Goal: Task Accomplishment & Management: Use online tool/utility

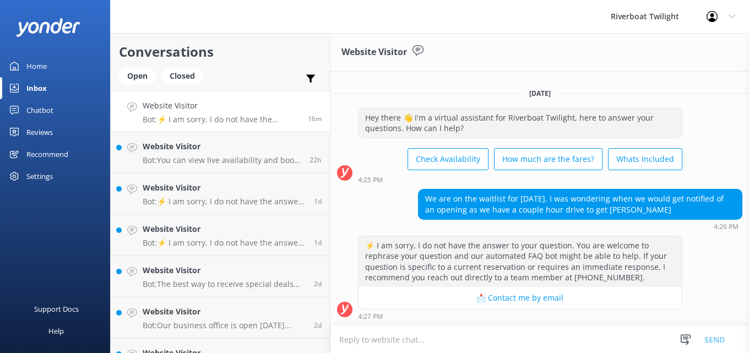
click at [35, 65] on div "Home" at bounding box center [36, 66] width 20 height 22
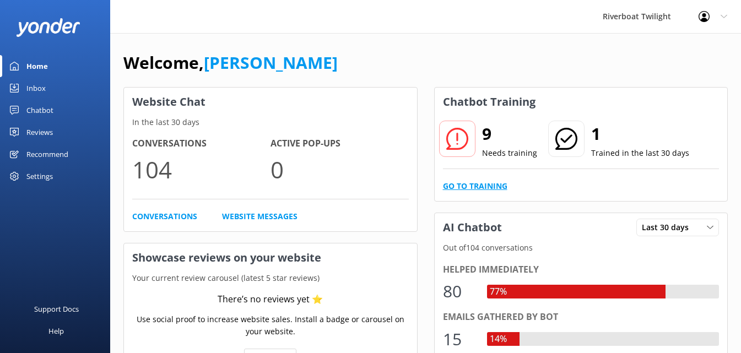
click at [480, 183] on link "Go to Training" at bounding box center [475, 186] width 64 height 12
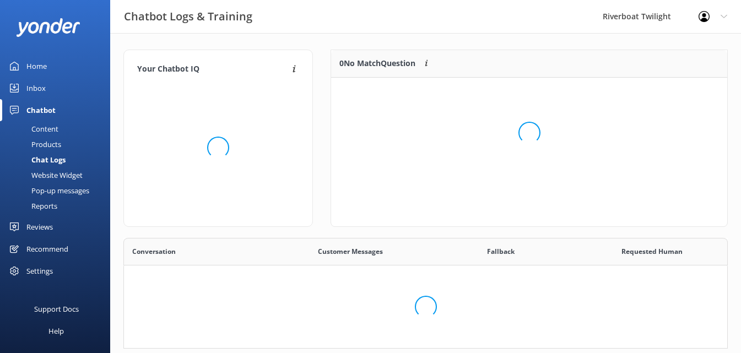
scroll to position [378, 595]
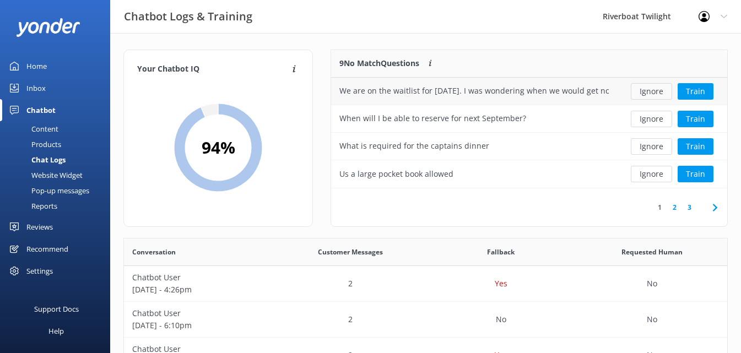
click at [658, 94] on button "Ignore" at bounding box center [651, 91] width 41 height 17
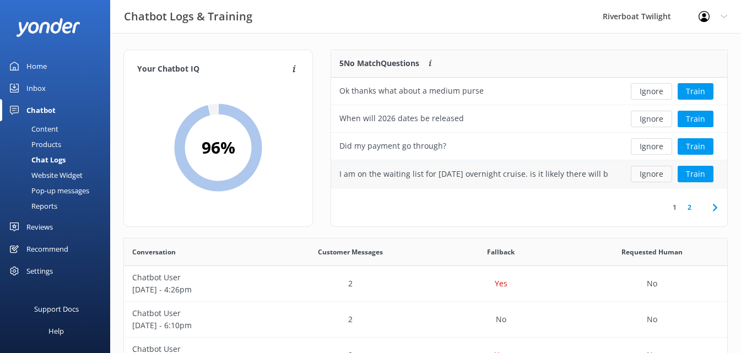
click at [650, 172] on button "Ignore" at bounding box center [651, 174] width 41 height 17
click at [646, 148] on button "Ignore" at bounding box center [651, 146] width 41 height 17
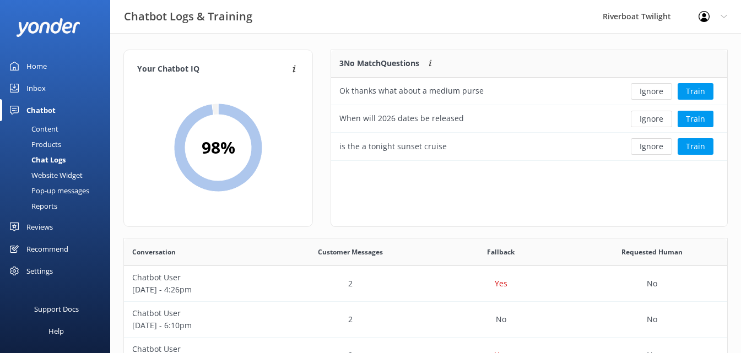
scroll to position [102, 387]
click at [646, 145] on button "Ignore" at bounding box center [651, 146] width 41 height 17
click at [651, 117] on button "Ignore" at bounding box center [651, 119] width 41 height 17
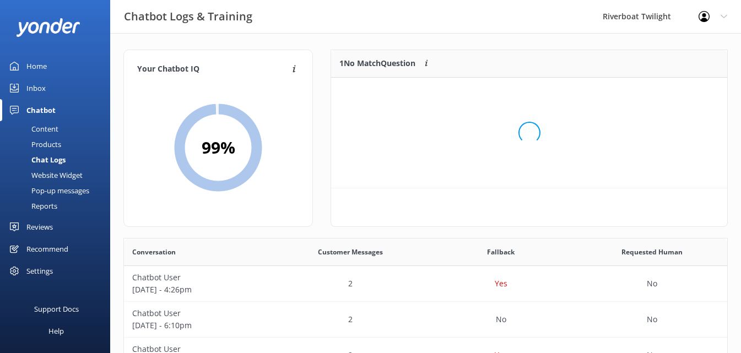
scroll to position [47, 387]
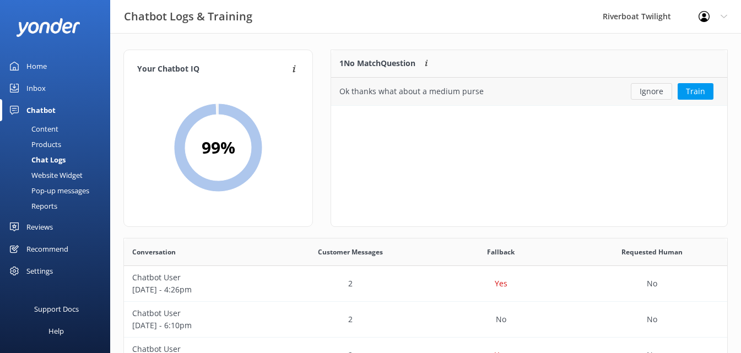
click at [651, 89] on button "Ignore" at bounding box center [651, 91] width 41 height 17
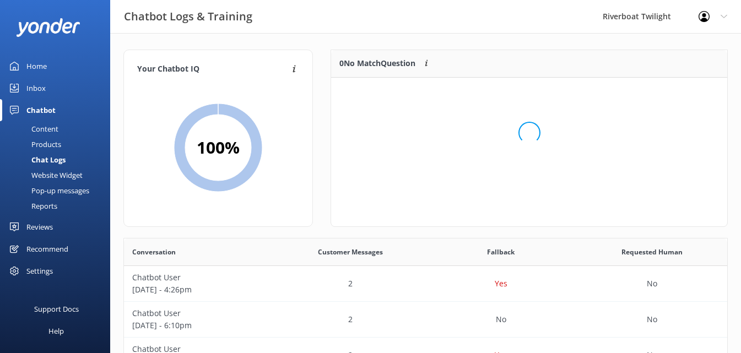
scroll to position [129, 387]
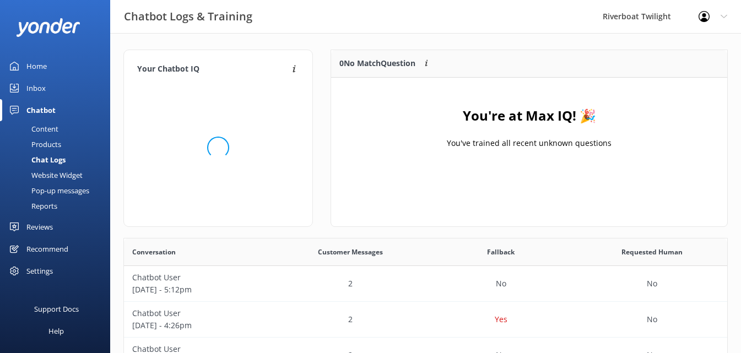
scroll to position [378, 595]
